Goal: Information Seeking & Learning: Learn about a topic

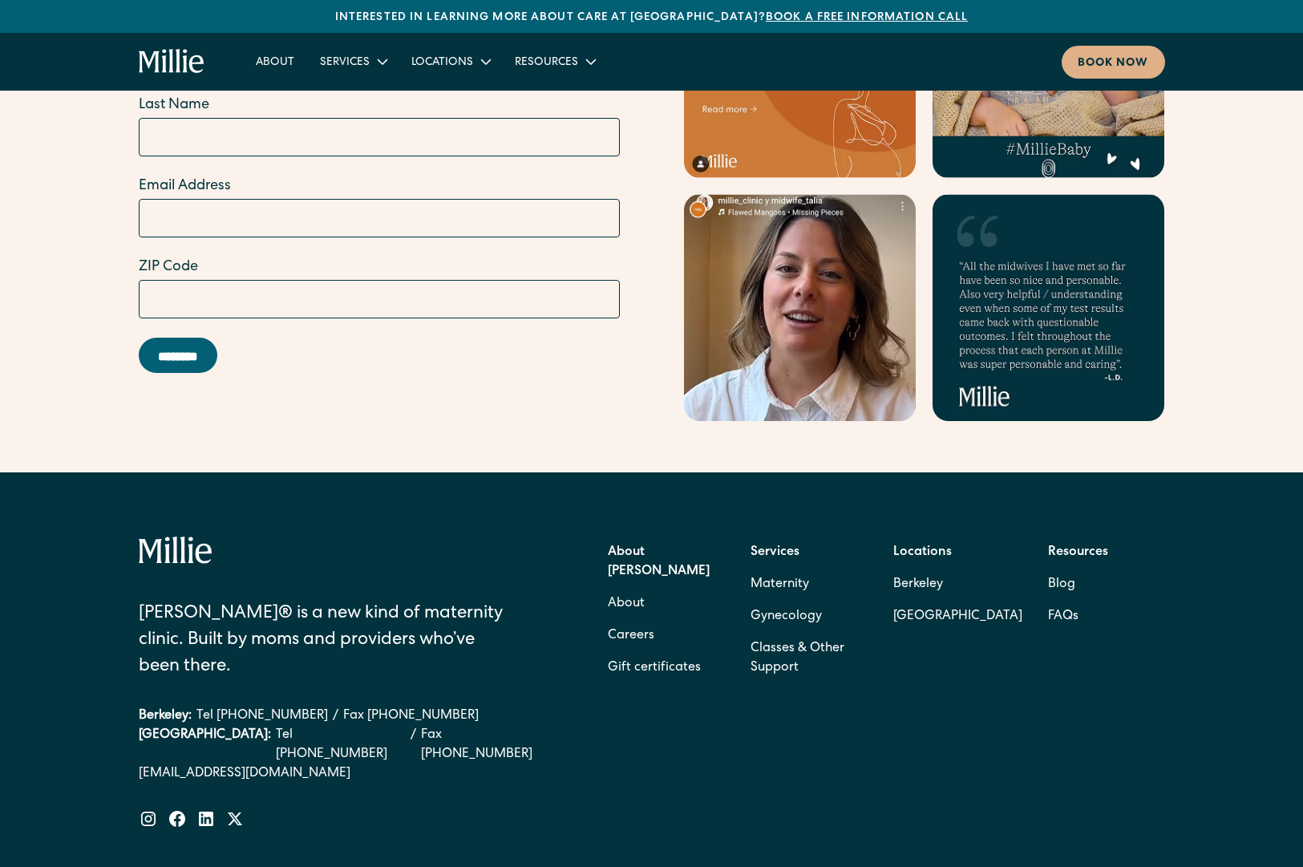
scroll to position [6337, 0]
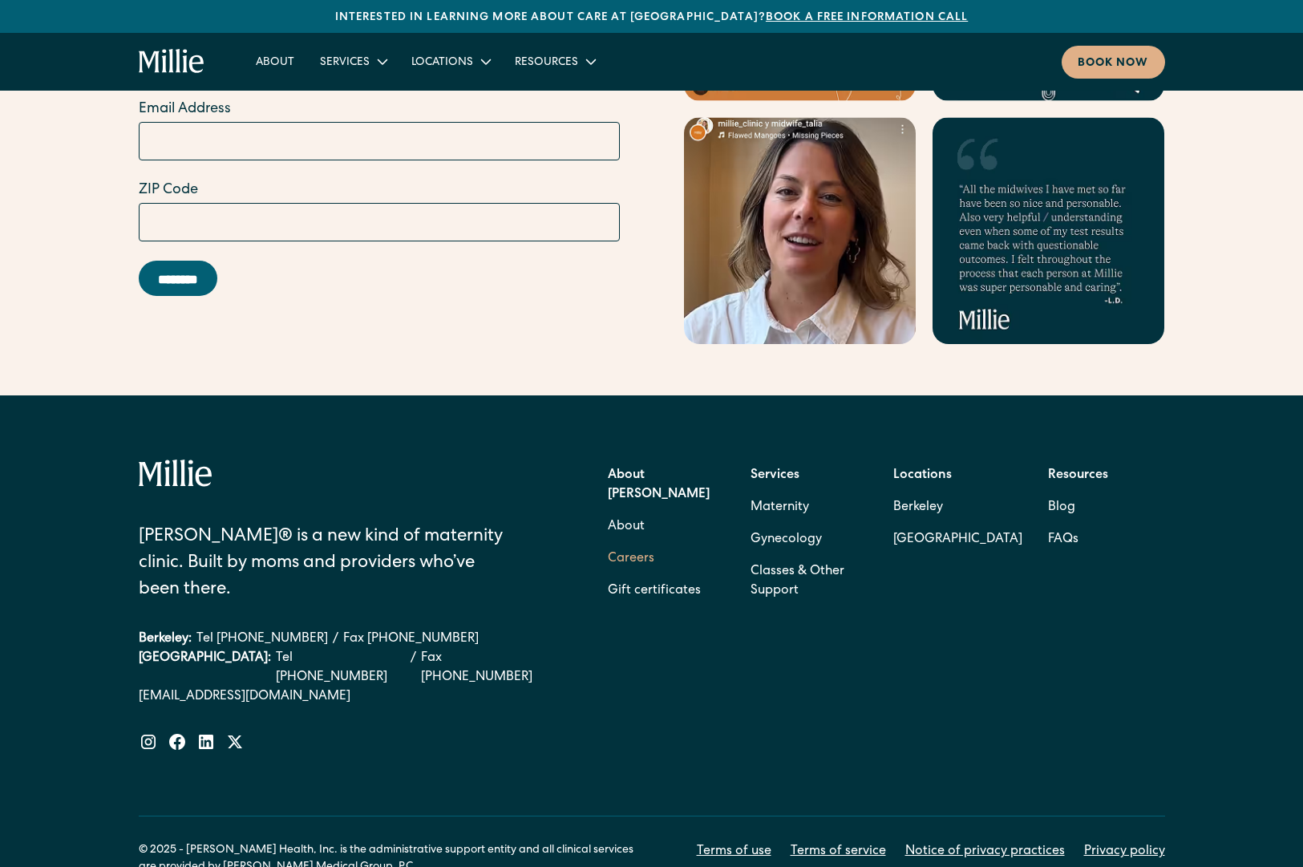
click at [630, 543] on link "Careers" at bounding box center [631, 559] width 46 height 32
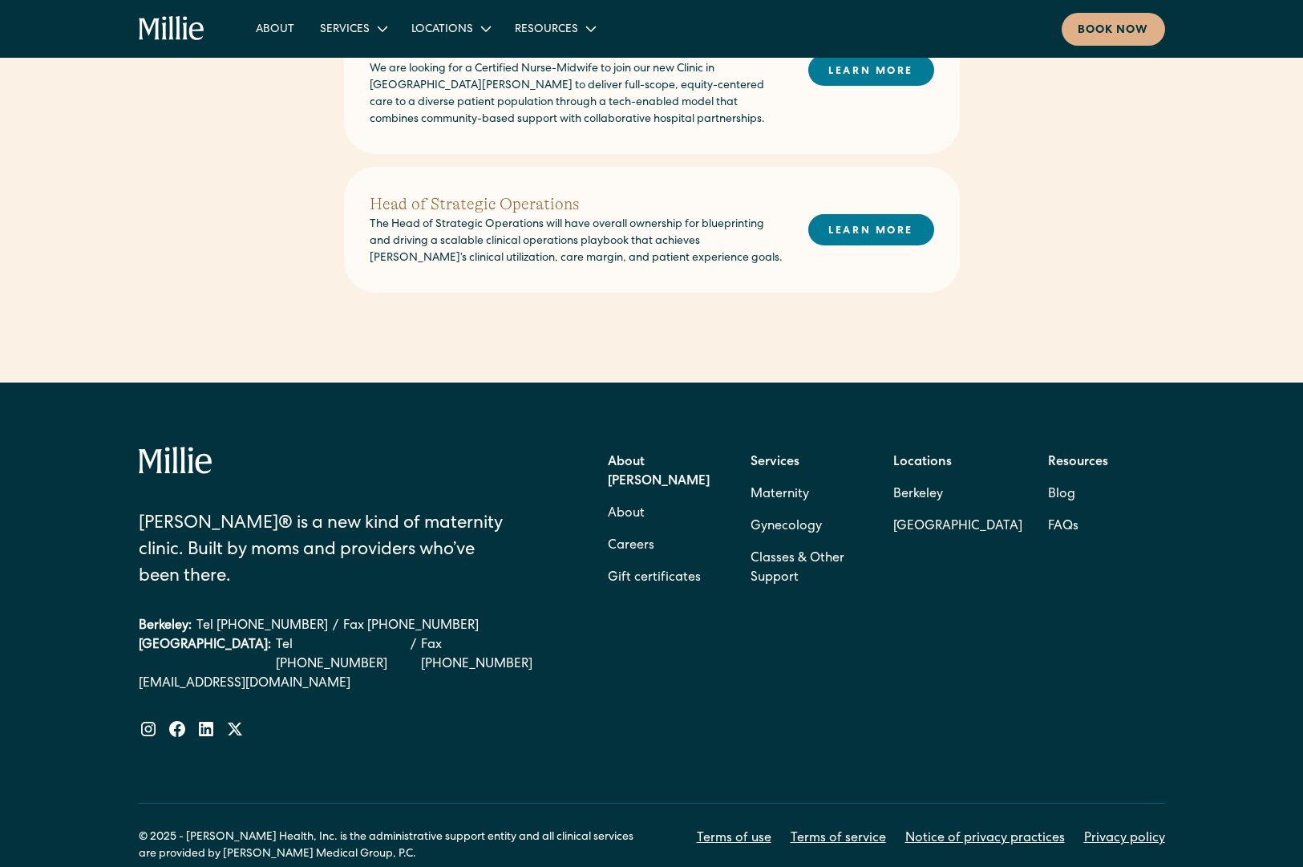
scroll to position [853, 0]
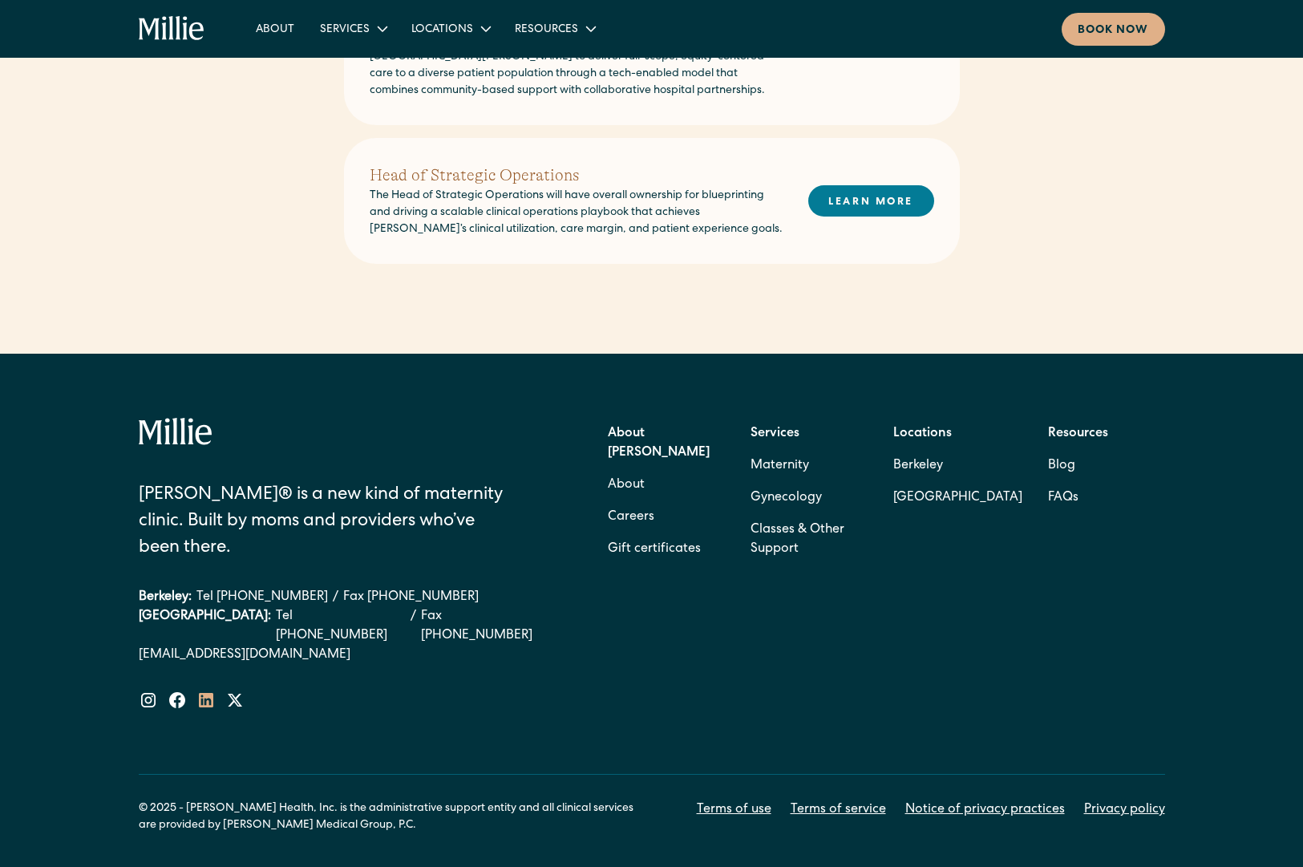
click at [202, 693] on icon at bounding box center [206, 700] width 14 height 14
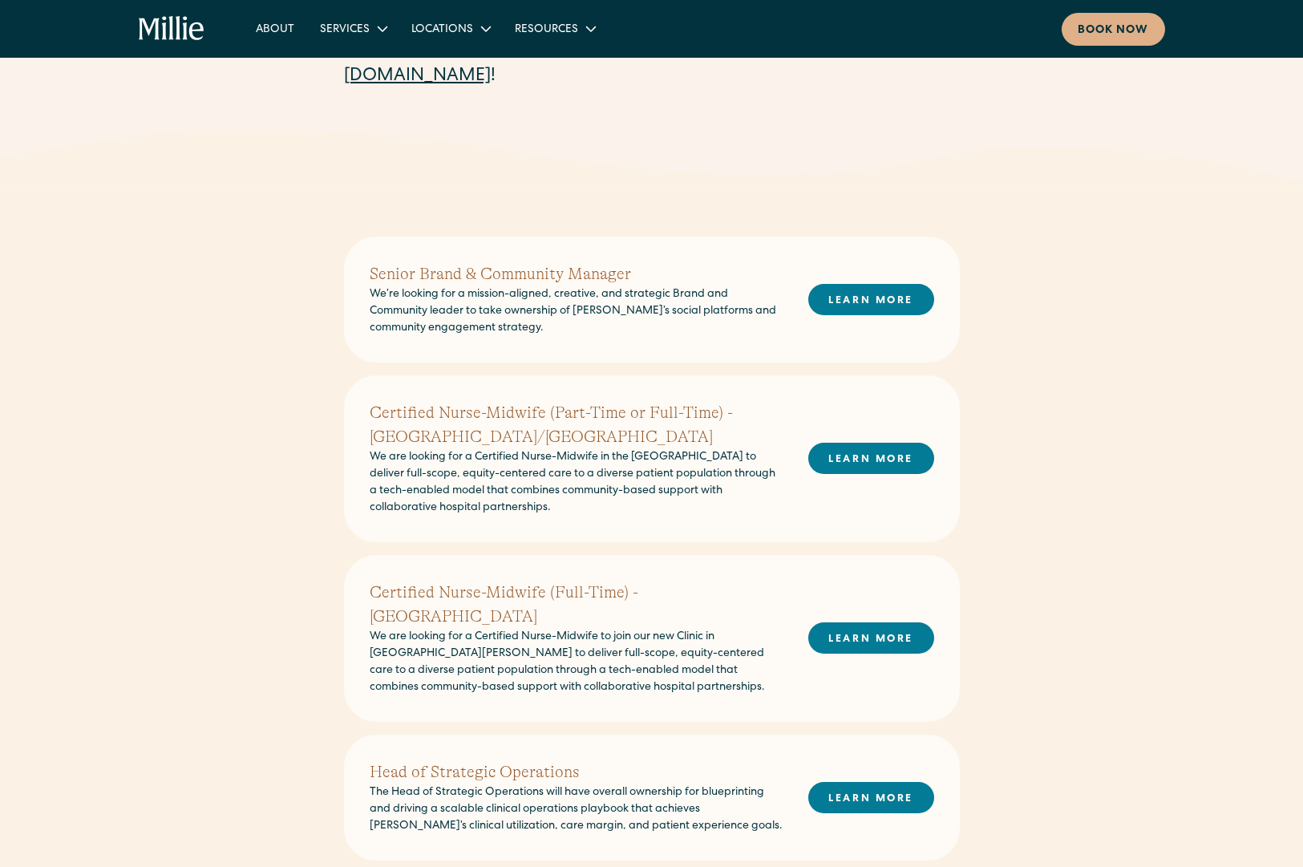
scroll to position [256, 0]
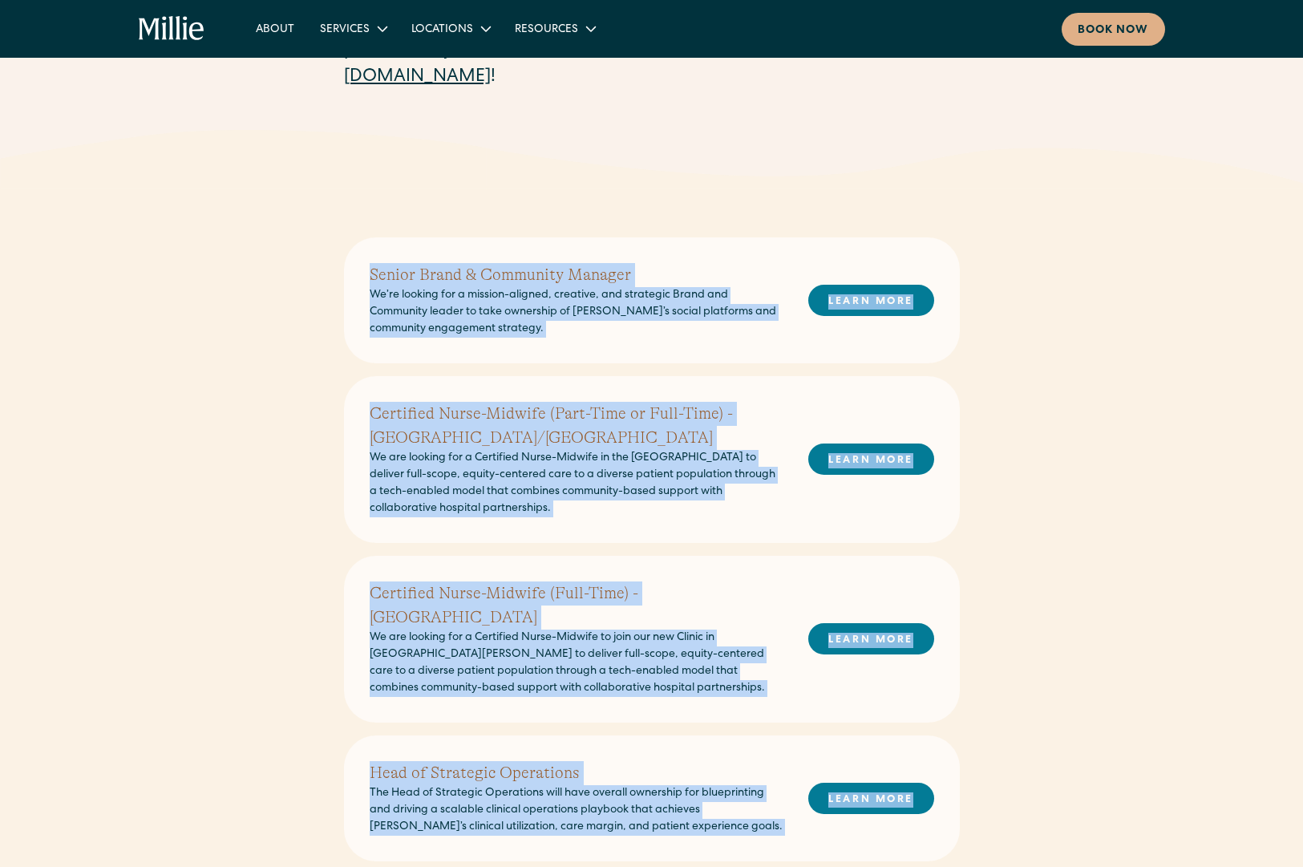
drag, startPoint x: 362, startPoint y: 275, endPoint x: 928, endPoint y: 790, distance: 766.1
click at [928, 790] on div "Senior Brand & Community Manager We’re looking for a mission-aligned, creative,…" at bounding box center [652, 549] width 616 height 624
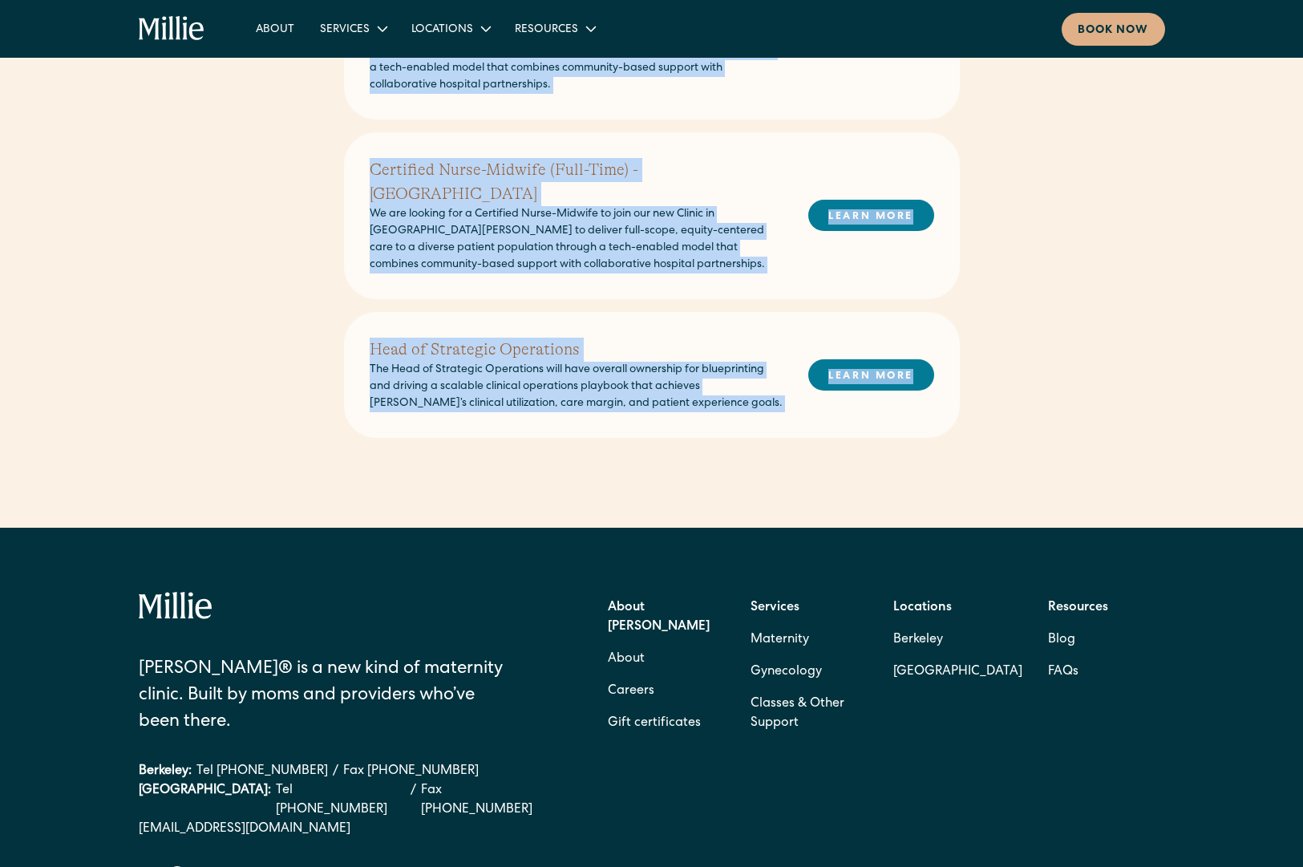
scroll to position [619, 0]
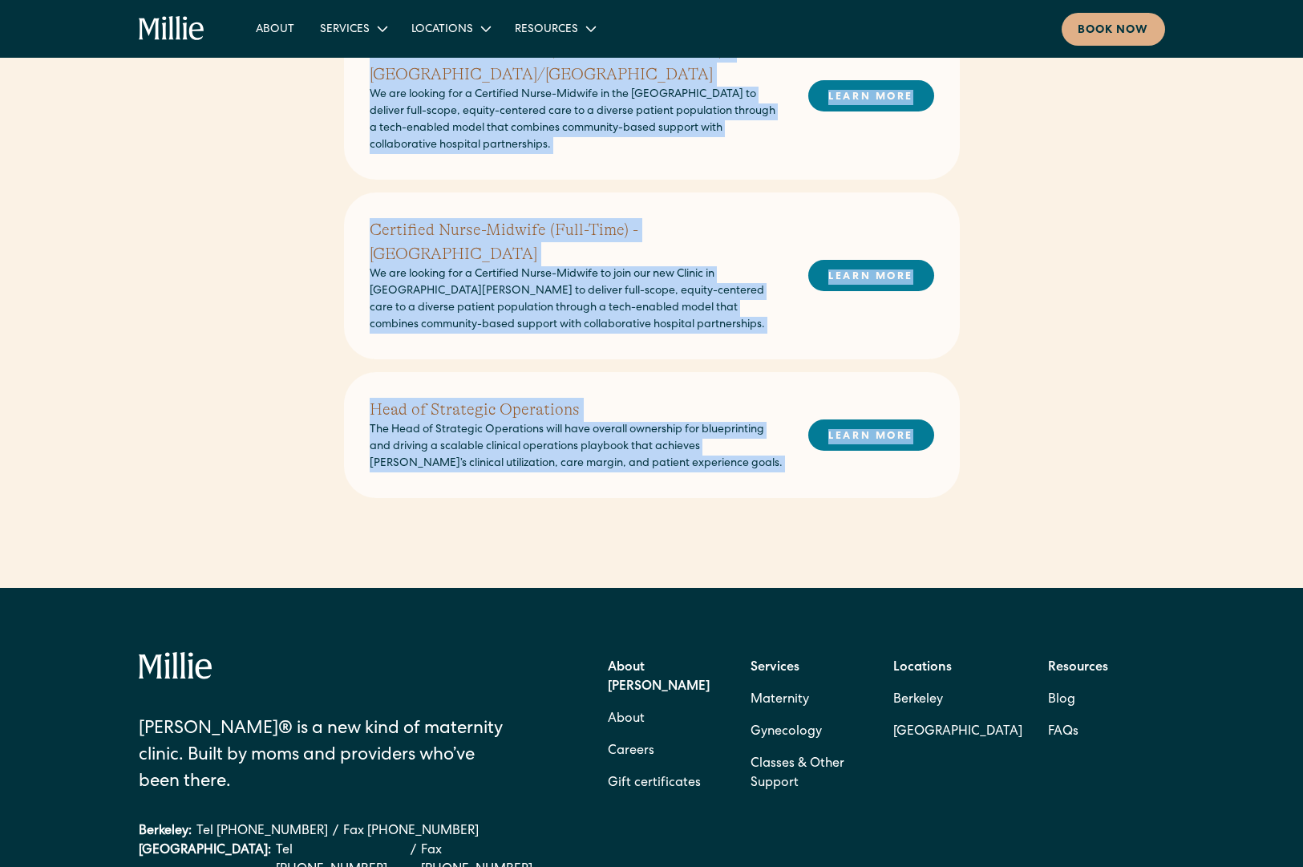
copy div "Senior Brand & Community Manager We’re looking for a mission-aligned, creative,…"
